Goal: Find specific page/section: Find specific page/section

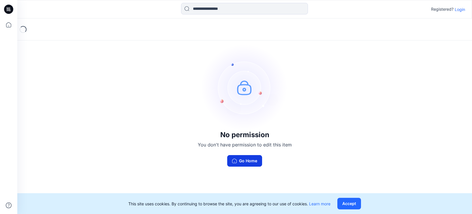
click at [252, 158] on button "Go Home" at bounding box center [244, 161] width 35 height 12
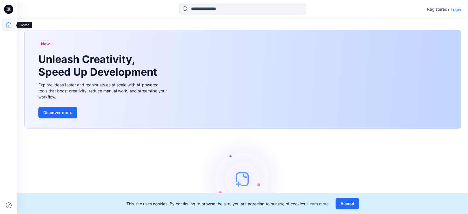
click at [8, 24] on icon at bounding box center [8, 24] width 13 height 13
click at [9, 25] on icon at bounding box center [8, 24] width 13 height 13
click at [9, 7] on icon at bounding box center [8, 9] width 9 height 9
click at [455, 8] on p "Login" at bounding box center [456, 9] width 10 height 6
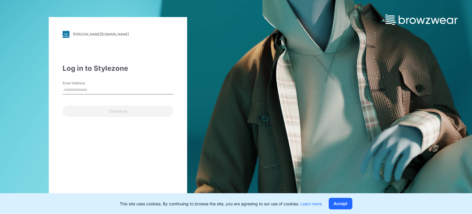
click at [74, 88] on input "Email Address" at bounding box center [118, 90] width 111 height 9
type input "**********"
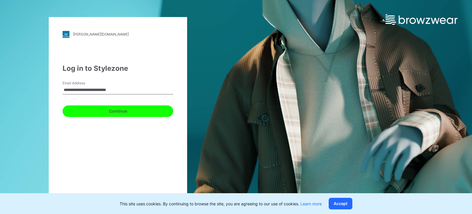
click at [115, 113] on button "Continue" at bounding box center [118, 111] width 111 height 12
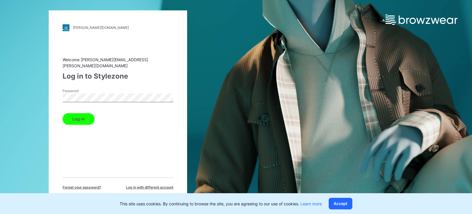
click at [89, 114] on button "Log in" at bounding box center [79, 119] width 32 height 12
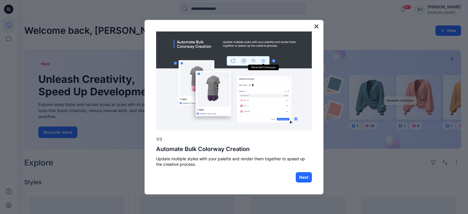
click at [318, 27] on button "×" at bounding box center [316, 26] width 5 height 9
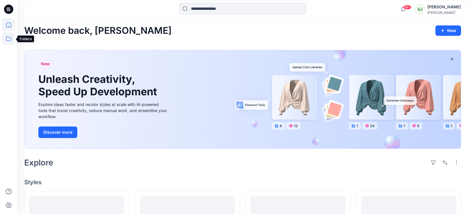
click at [7, 37] on icon at bounding box center [8, 38] width 13 height 13
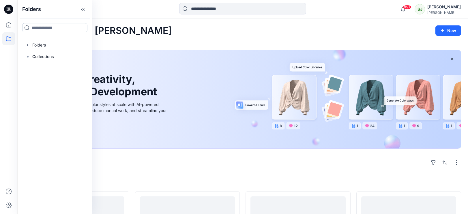
click at [48, 26] on input at bounding box center [54, 27] width 65 height 9
click at [42, 44] on div at bounding box center [55, 45] width 66 height 12
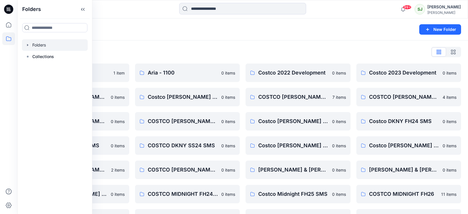
scroll to position [115, 0]
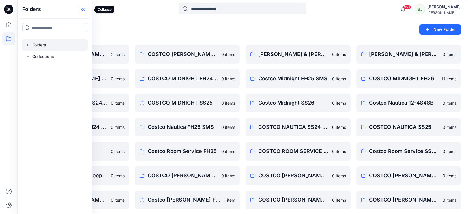
click at [87, 10] on icon at bounding box center [82, 10] width 9 height 10
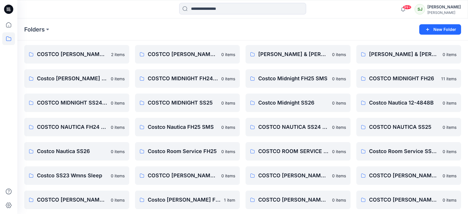
scroll to position [190, 0]
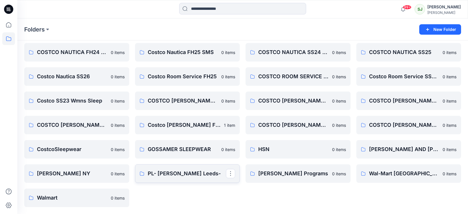
click at [188, 178] on link "PL- [PERSON_NAME] Leeds-" at bounding box center [187, 173] width 105 height 18
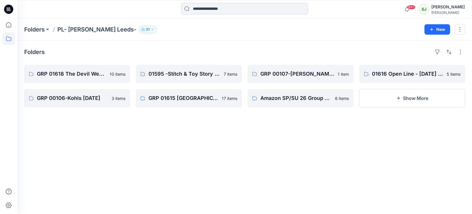
click at [241, 8] on input at bounding box center [244, 9] width 127 height 12
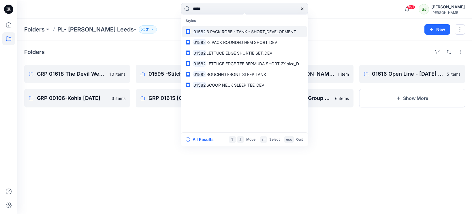
type input "*****"
click at [207, 33] on span "3 PACK ROBE - TANK - SHORT_DEVELOPMENT" at bounding box center [252, 31] width 90 height 5
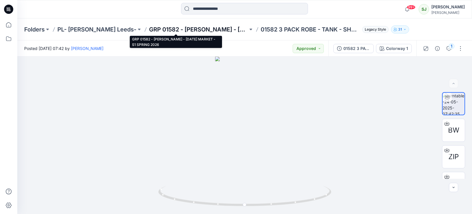
click at [183, 31] on p "GRP 01582 - [PERSON_NAME] - [DATE] MARKET - S1 SPRING 2026" at bounding box center [198, 29] width 99 height 8
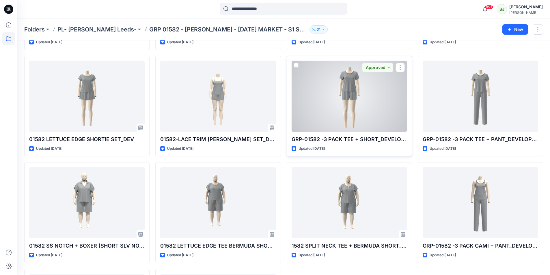
scroll to position [217, 0]
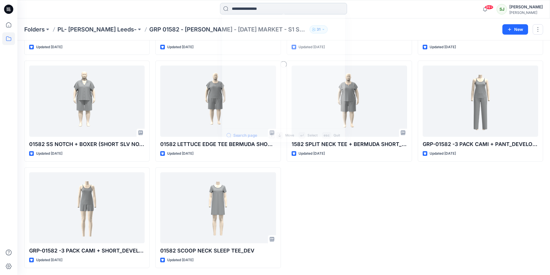
click at [249, 10] on input at bounding box center [283, 9] width 127 height 12
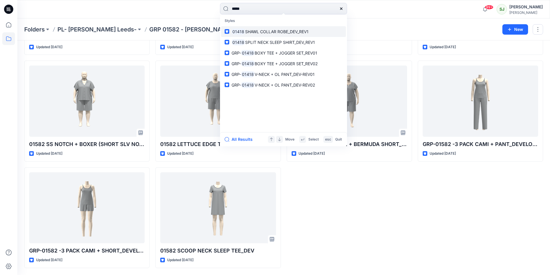
type input "*****"
click at [273, 31] on span "SHAWL COLLAR ROBE_DEV_REV1" at bounding box center [276, 31] width 63 height 5
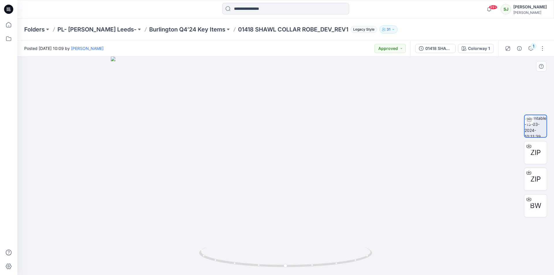
drag, startPoint x: 288, startPoint y: 106, endPoint x: 283, endPoint y: 182, distance: 75.8
click at [283, 182] on img at bounding box center [286, 166] width 350 height 218
click at [95, 69] on div at bounding box center [285, 166] width 537 height 218
drag, startPoint x: 211, startPoint y: 76, endPoint x: 320, endPoint y: 269, distance: 221.9
click at [320, 213] on div at bounding box center [285, 166] width 537 height 218
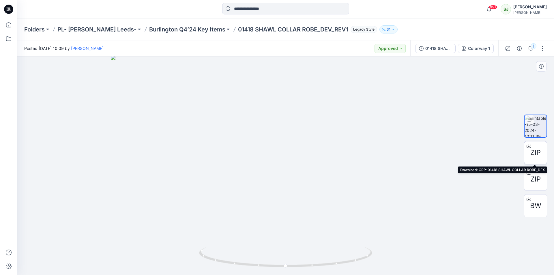
click at [472, 144] on icon at bounding box center [528, 146] width 5 height 5
